Goal: Transaction & Acquisition: Purchase product/service

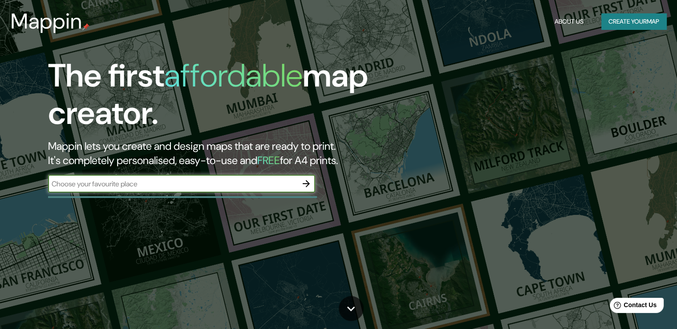
click at [304, 183] on icon "button" at bounding box center [306, 183] width 7 height 7
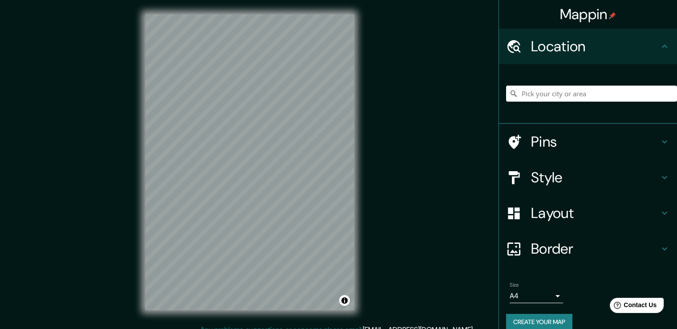
click at [659, 43] on icon at bounding box center [664, 46] width 11 height 11
click at [506, 45] on icon at bounding box center [514, 47] width 16 height 16
click at [562, 94] on input "Pick your city or area" at bounding box center [591, 93] width 171 height 16
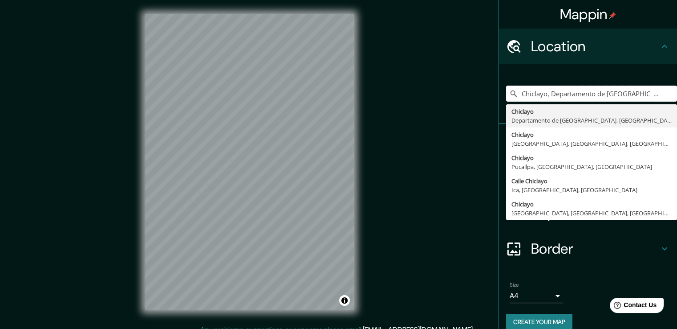
type input "Chiclayo, Departamento de [GEOGRAPHIC_DATA], [GEOGRAPHIC_DATA]"
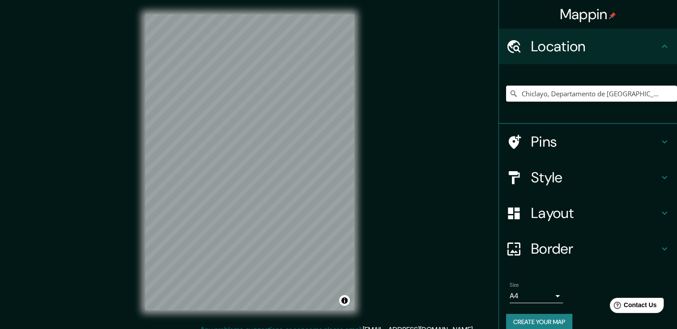
click at [550, 295] on body "Mappin Location [GEOGRAPHIC_DATA], [GEOGRAPHIC_DATA], [GEOGRAPHIC_DATA] [GEOGRA…" at bounding box center [338, 164] width 677 height 329
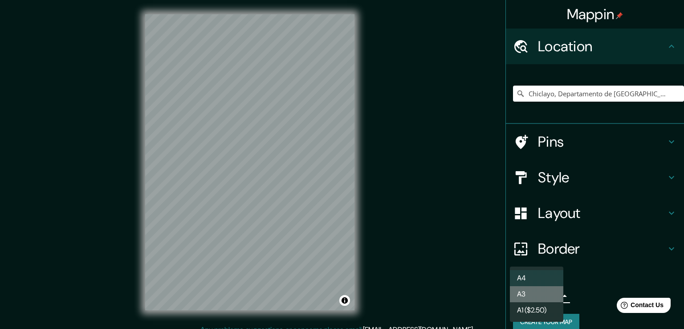
click at [532, 293] on li "A3" at bounding box center [536, 294] width 53 height 16
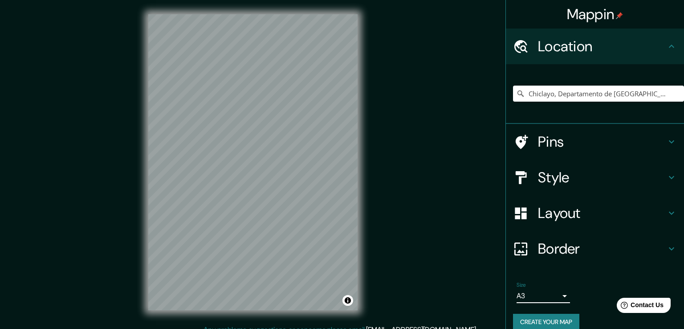
click at [548, 293] on body "Mappin Location [GEOGRAPHIC_DATA], [GEOGRAPHIC_DATA], [GEOGRAPHIC_DATA] [GEOGRA…" at bounding box center [342, 164] width 684 height 329
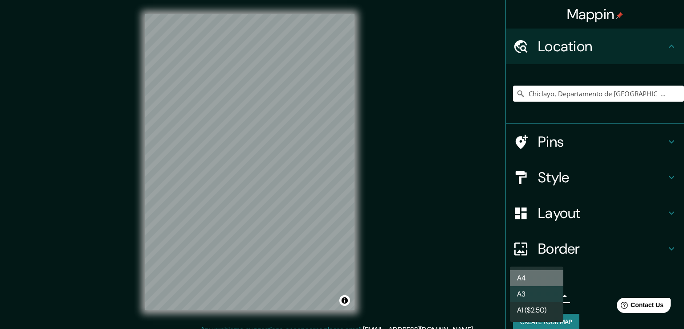
click at [539, 278] on li "A4" at bounding box center [536, 278] width 53 height 16
click at [553, 294] on body "Mappin Location [GEOGRAPHIC_DATA], [GEOGRAPHIC_DATA], [GEOGRAPHIC_DATA] [GEOGRA…" at bounding box center [342, 164] width 684 height 329
click at [552, 293] on li "A3" at bounding box center [536, 294] width 53 height 16
type input "a4"
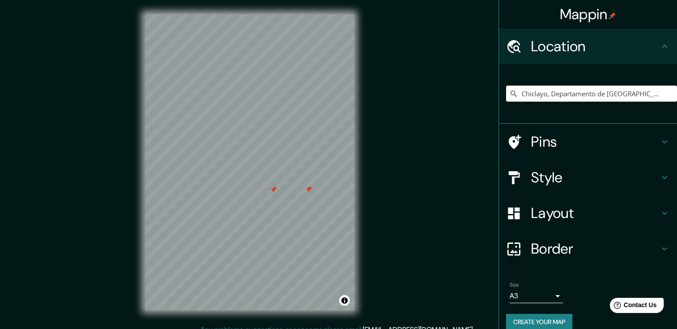
click at [662, 176] on icon at bounding box center [664, 177] width 11 height 11
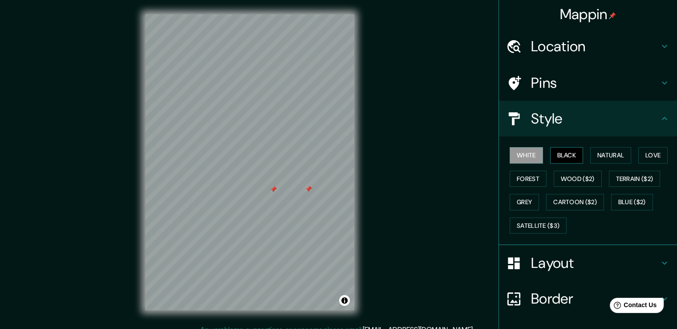
click at [568, 157] on button "Black" at bounding box center [566, 155] width 33 height 16
click at [593, 154] on button "Natural" at bounding box center [610, 155] width 41 height 16
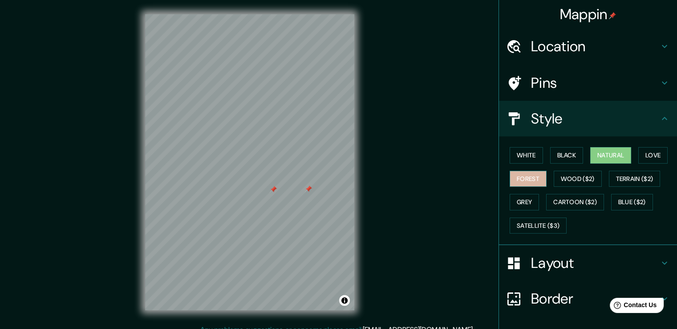
click at [517, 181] on button "Forest" at bounding box center [528, 179] width 37 height 16
click at [340, 300] on button "Toggle attribution" at bounding box center [344, 300] width 11 height 11
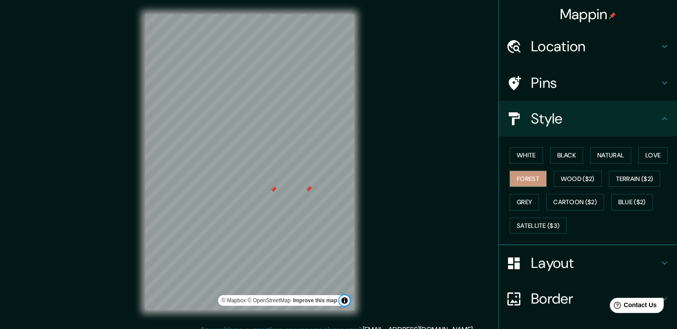
click at [346, 297] on button "Toggle attribution" at bounding box center [344, 300] width 11 height 11
click at [577, 176] on button "Wood ($2)" at bounding box center [578, 179] width 48 height 16
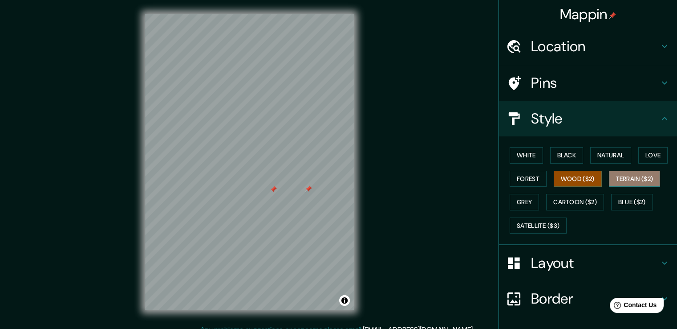
click at [621, 176] on button "Terrain ($2)" at bounding box center [635, 179] width 52 height 16
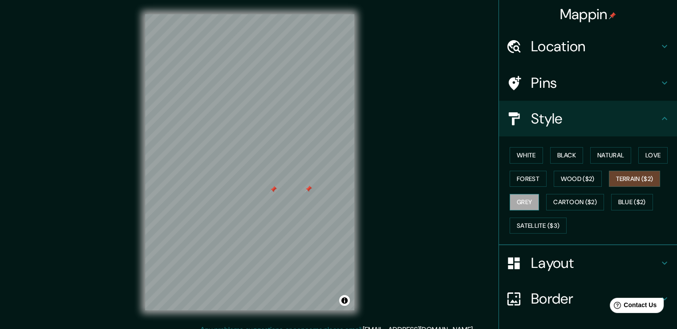
click at [517, 199] on button "Grey" at bounding box center [524, 202] width 29 height 16
click at [656, 157] on button "Love" at bounding box center [652, 155] width 29 height 16
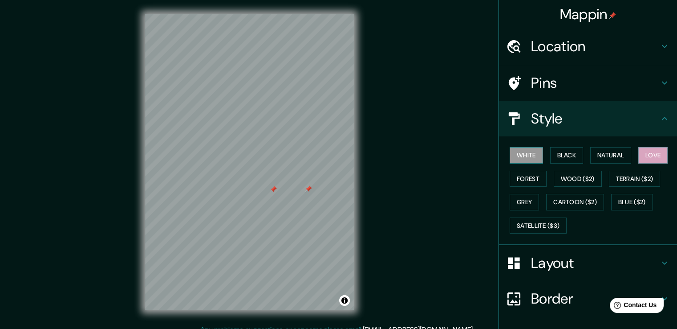
click at [522, 153] on button "White" at bounding box center [526, 155] width 33 height 16
click at [559, 155] on button "Black" at bounding box center [566, 155] width 33 height 16
click at [523, 153] on button "White" at bounding box center [526, 155] width 33 height 16
click at [662, 82] on icon at bounding box center [664, 82] width 5 height 3
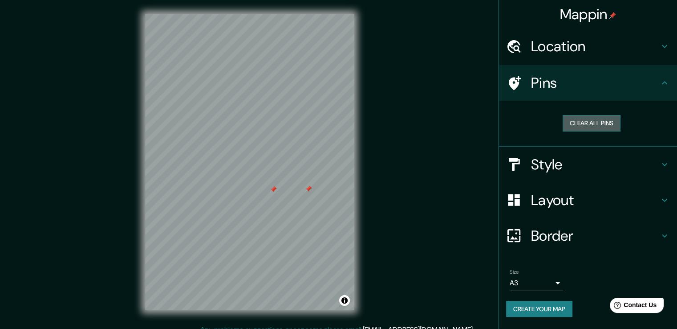
click at [591, 122] on button "Clear all pins" at bounding box center [592, 123] width 58 height 16
click at [584, 122] on button "Clear all pins" at bounding box center [592, 123] width 58 height 16
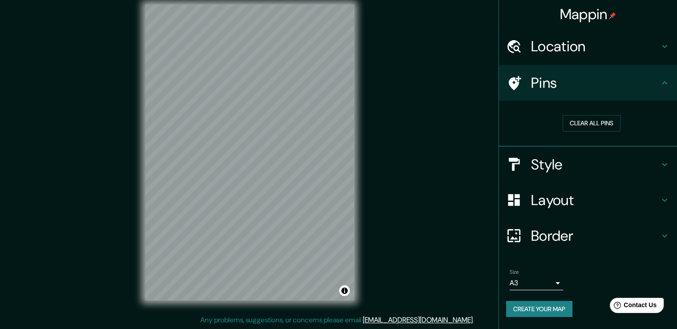
click at [658, 203] on h4 "Layout" at bounding box center [595, 200] width 128 height 18
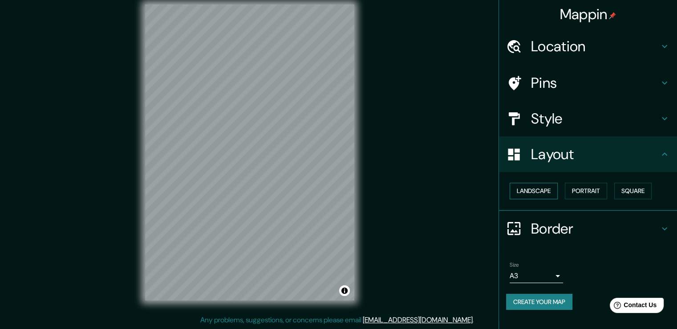
click at [549, 190] on button "Landscape" at bounding box center [534, 191] width 48 height 16
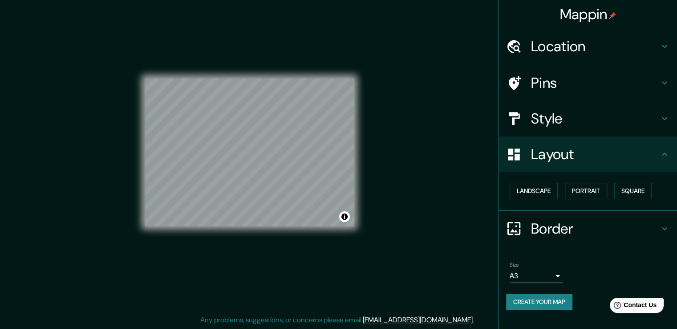
click at [588, 186] on button "Portrait" at bounding box center [586, 191] width 42 height 16
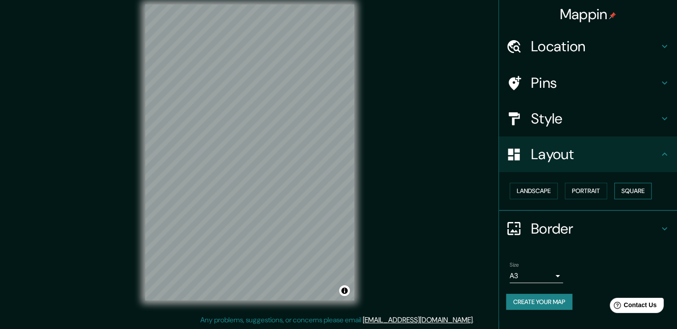
click at [630, 189] on button "Square" at bounding box center [632, 191] width 37 height 16
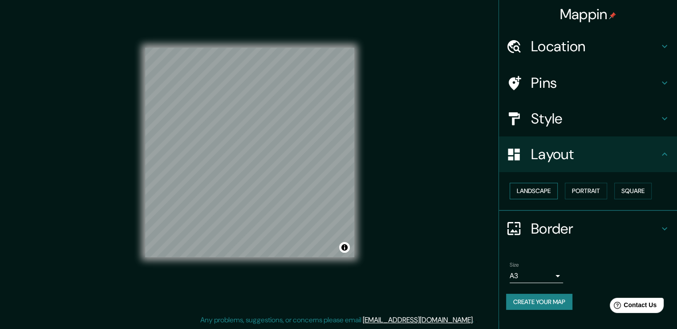
click at [538, 187] on button "Landscape" at bounding box center [534, 191] width 48 height 16
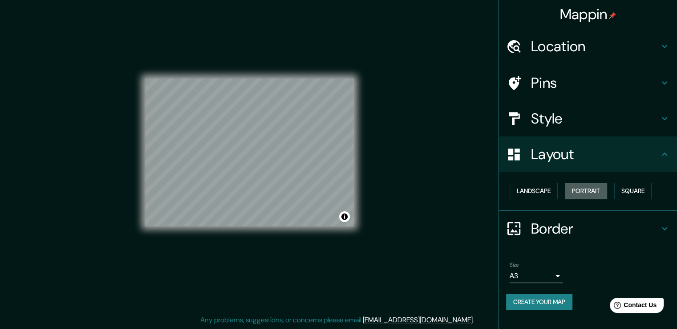
click at [576, 187] on button "Portrait" at bounding box center [586, 191] width 42 height 16
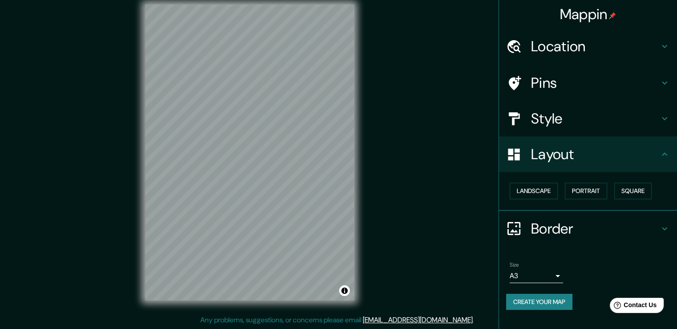
click at [660, 230] on icon at bounding box center [664, 228] width 11 height 11
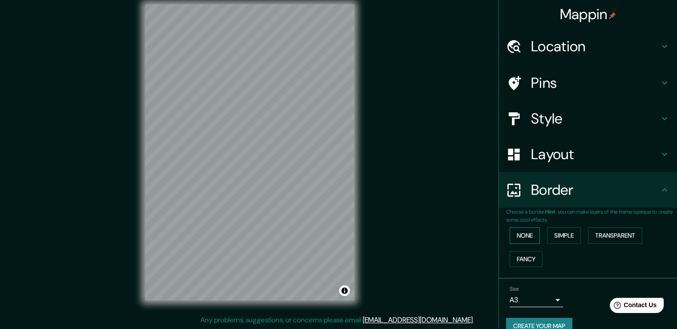
click at [526, 232] on button "None" at bounding box center [525, 235] width 30 height 16
click at [565, 234] on button "Simple" at bounding box center [564, 235] width 34 height 16
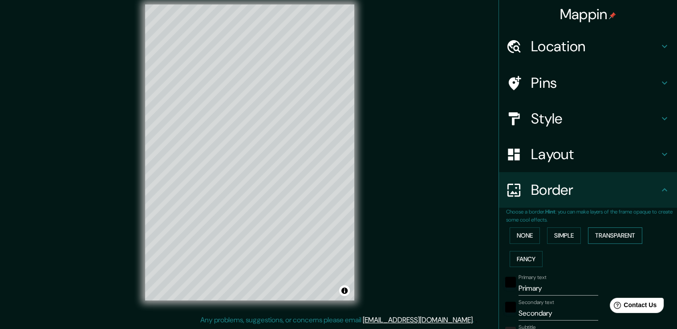
click at [624, 236] on button "Transparent" at bounding box center [615, 235] width 54 height 16
click at [516, 257] on button "Fancy" at bounding box center [526, 259] width 33 height 16
click at [518, 238] on button "None" at bounding box center [525, 235] width 30 height 16
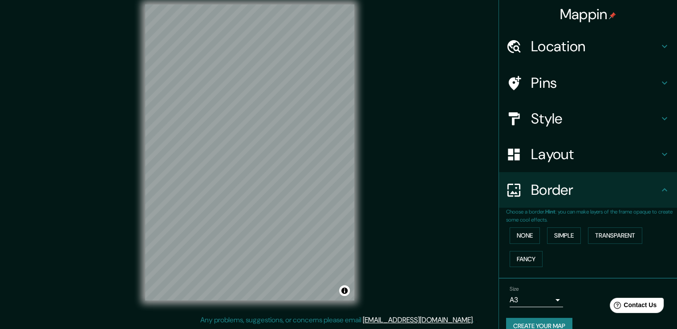
scroll to position [15, 0]
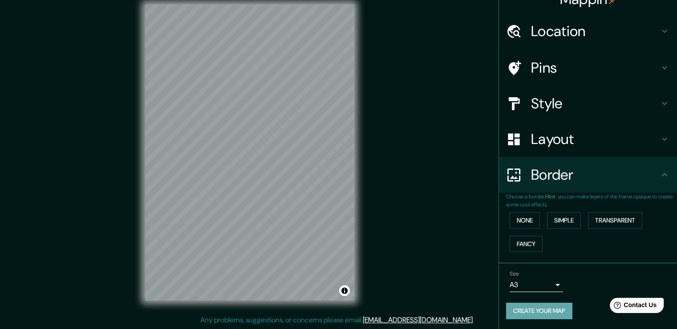
click at [556, 307] on button "Create your map" at bounding box center [539, 310] width 66 height 16
click at [643, 306] on span "Contact Us" at bounding box center [640, 305] width 34 height 8
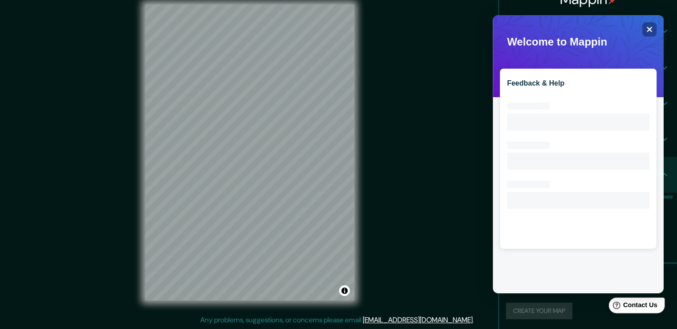
scroll to position [0, 0]
click at [654, 30] on div "Close" at bounding box center [649, 29] width 14 height 14
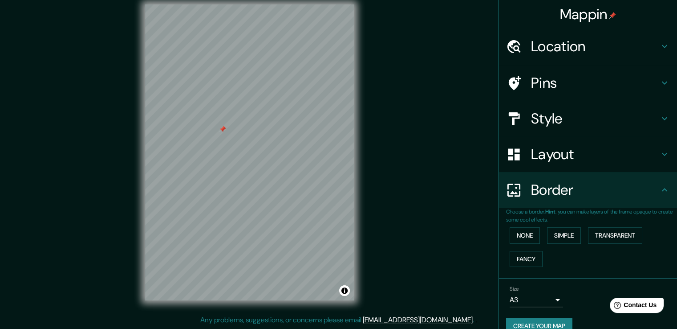
click at [659, 78] on icon at bounding box center [664, 82] width 11 height 11
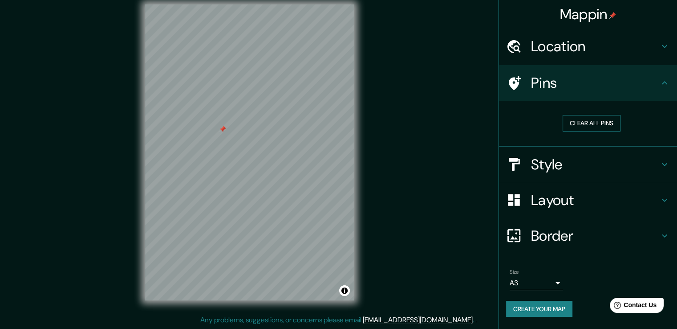
click at [584, 123] on button "Clear all pins" at bounding box center [592, 123] width 58 height 16
